Goal: Find specific page/section: Find specific page/section

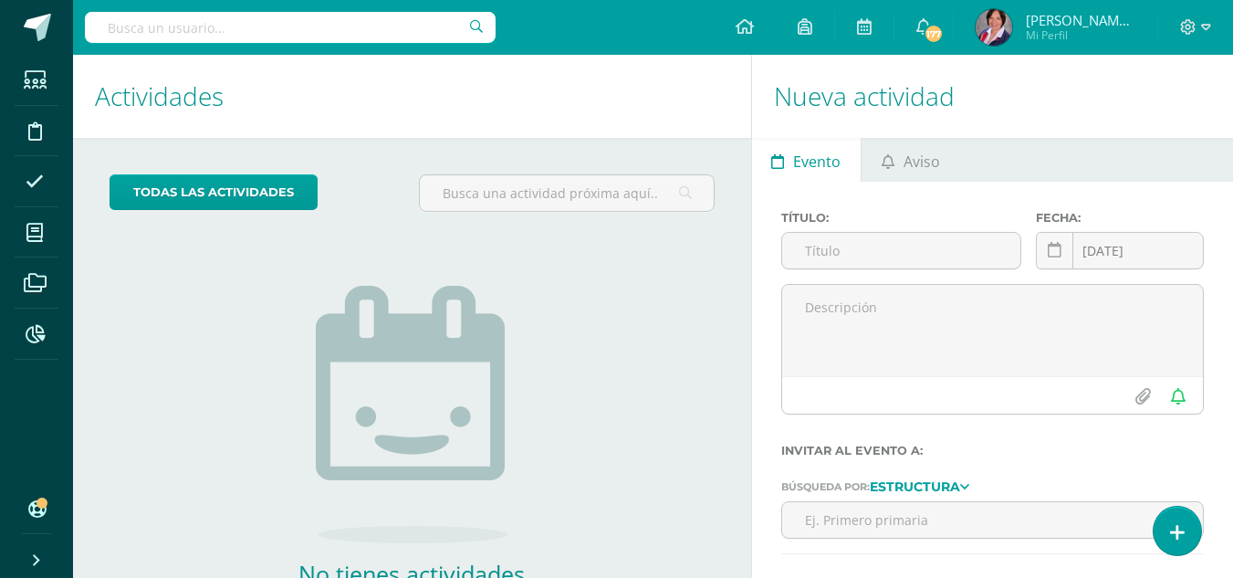
click at [314, 28] on input "text" at bounding box center [290, 27] width 411 height 31
type input "i"
type input "iza"
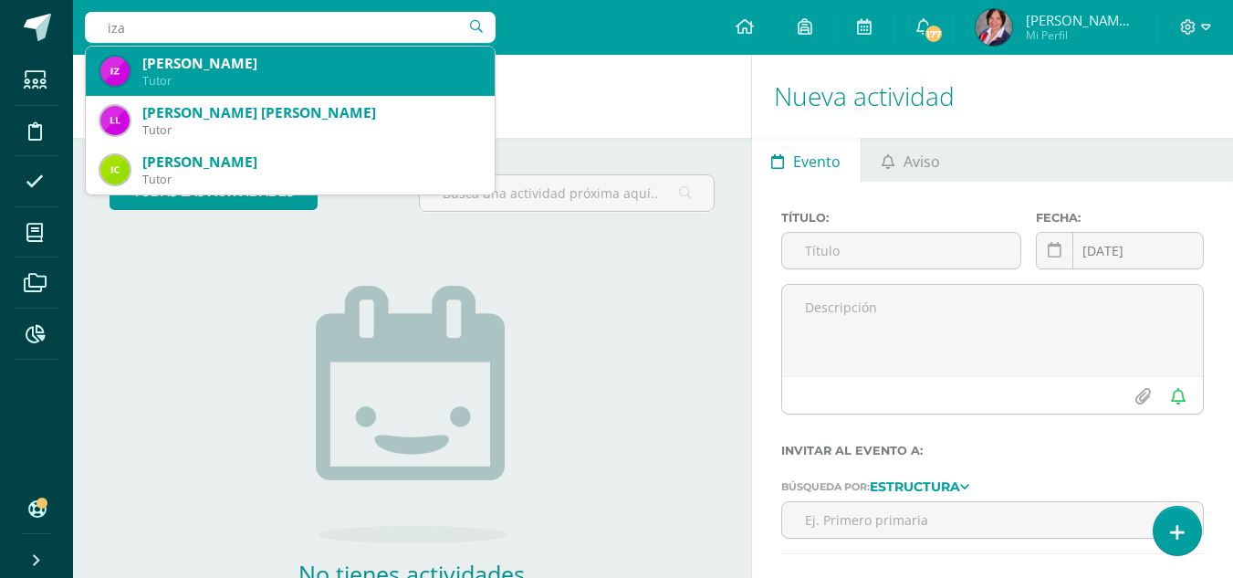
click at [227, 61] on div "[PERSON_NAME]" at bounding box center [311, 63] width 338 height 19
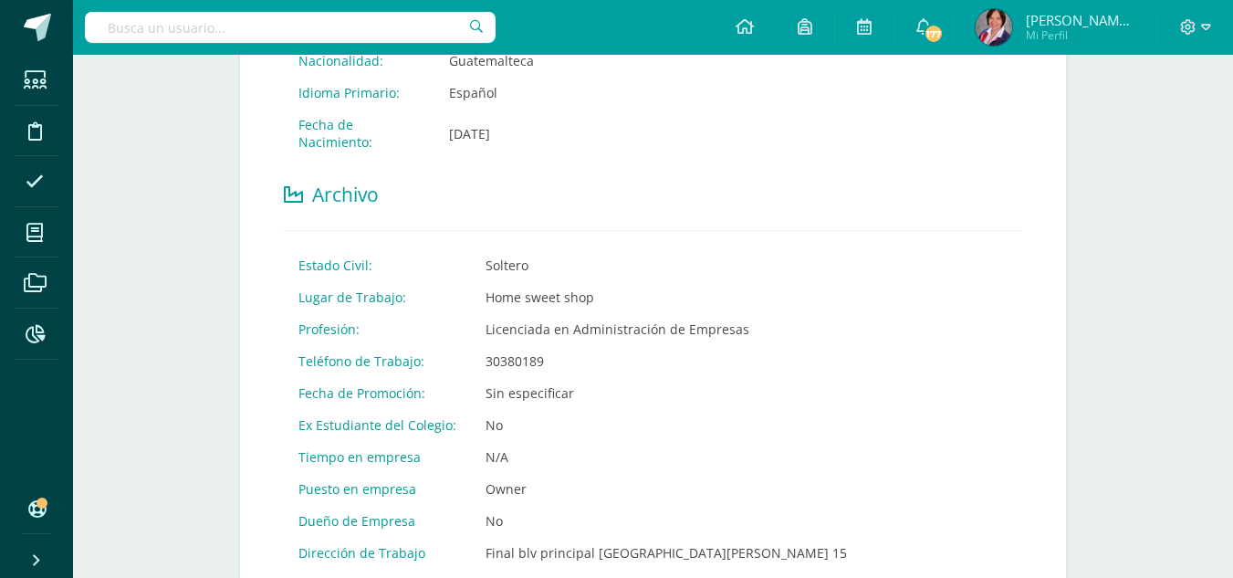
scroll to position [199, 0]
